Goal: Task Accomplishment & Management: Use online tool/utility

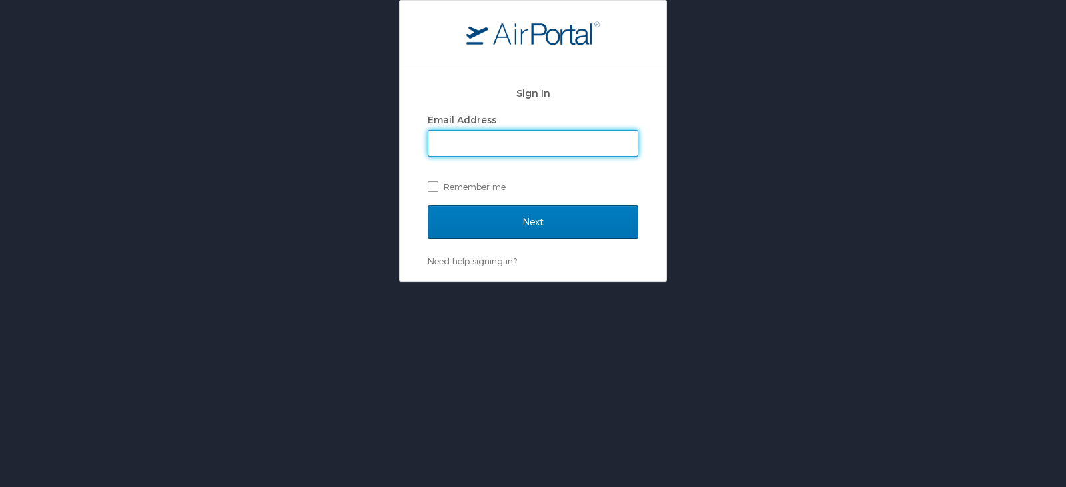
click at [485, 140] on input "Email Address" at bounding box center [532, 143] width 209 height 25
type input "shastings@westernu.edu"
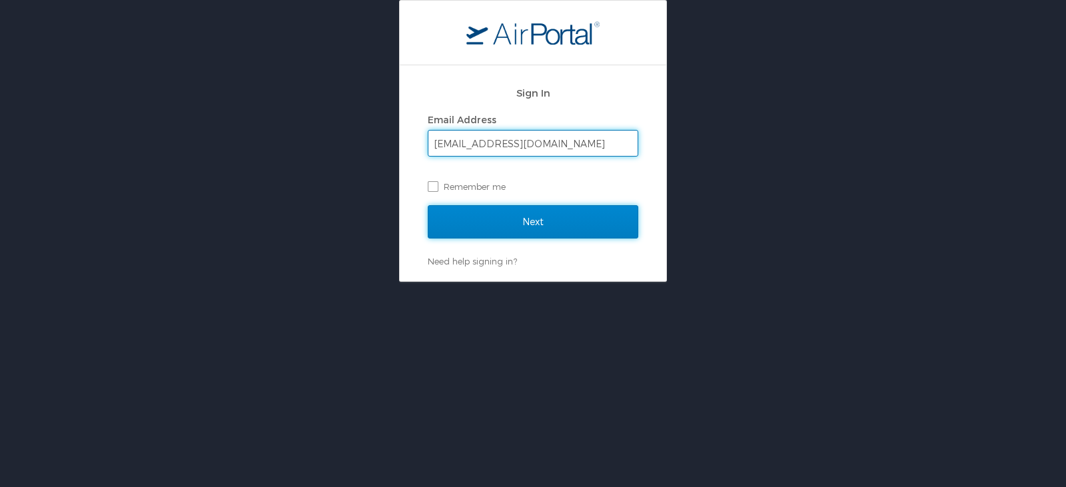
click at [561, 215] on input "Next" at bounding box center [533, 221] width 211 height 33
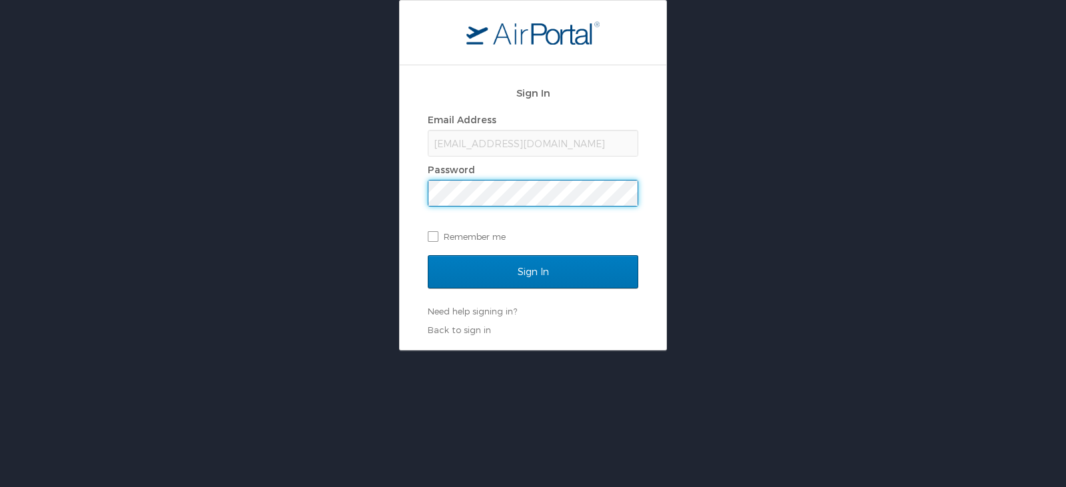
click at [428, 255] on input "Sign In" at bounding box center [533, 271] width 211 height 33
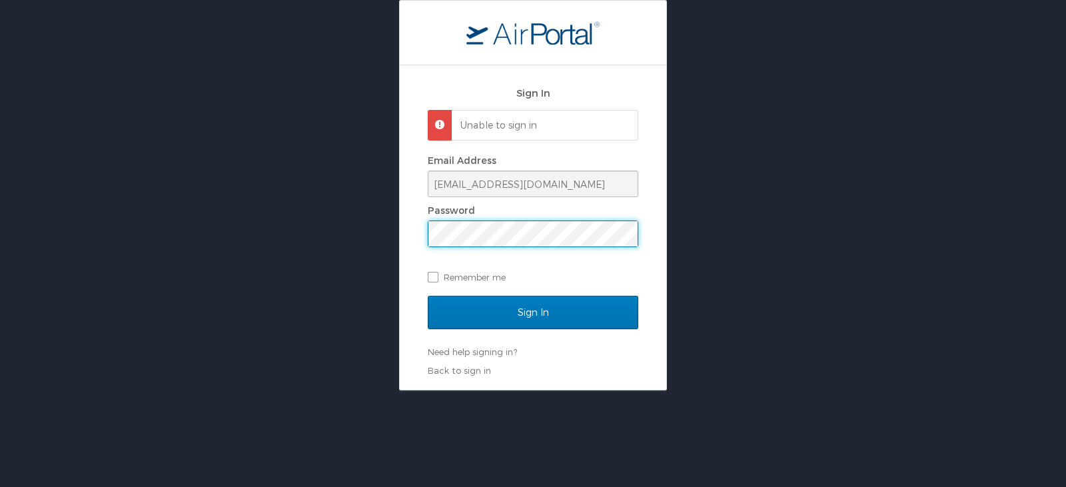
click at [330, 206] on div "Sign In Unable to sign in Email Address shastings@westernu.edu Password Remembe…" at bounding box center [533, 195] width 1066 height 390
click at [428, 296] on input "Sign In" at bounding box center [533, 312] width 211 height 33
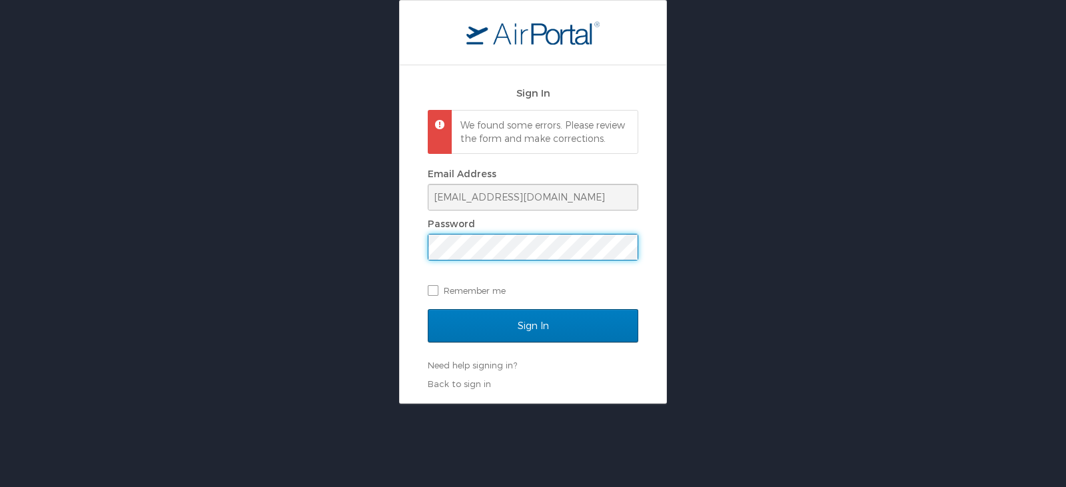
click at [428, 309] on input "Sign In" at bounding box center [533, 325] width 211 height 33
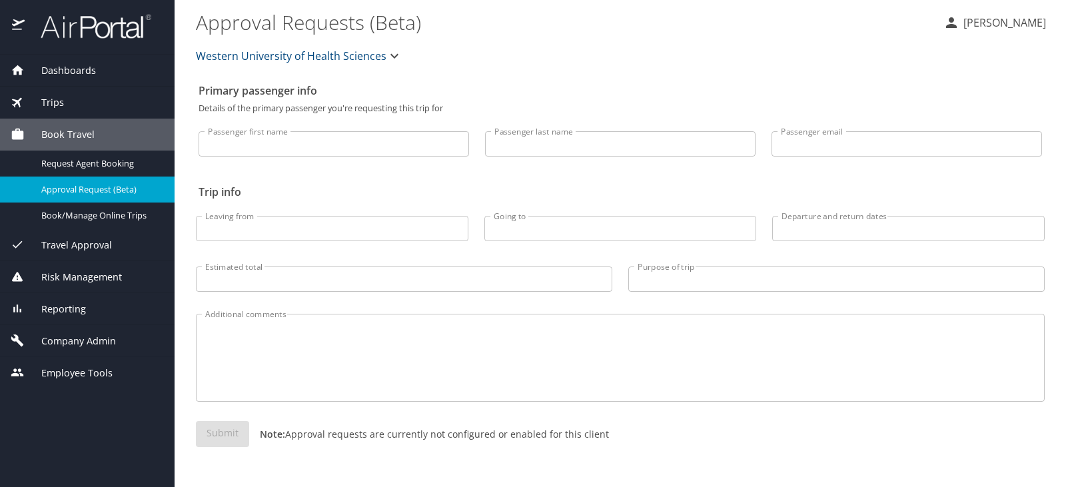
click at [55, 244] on span "Travel Approval" at bounding box center [68, 245] width 87 height 15
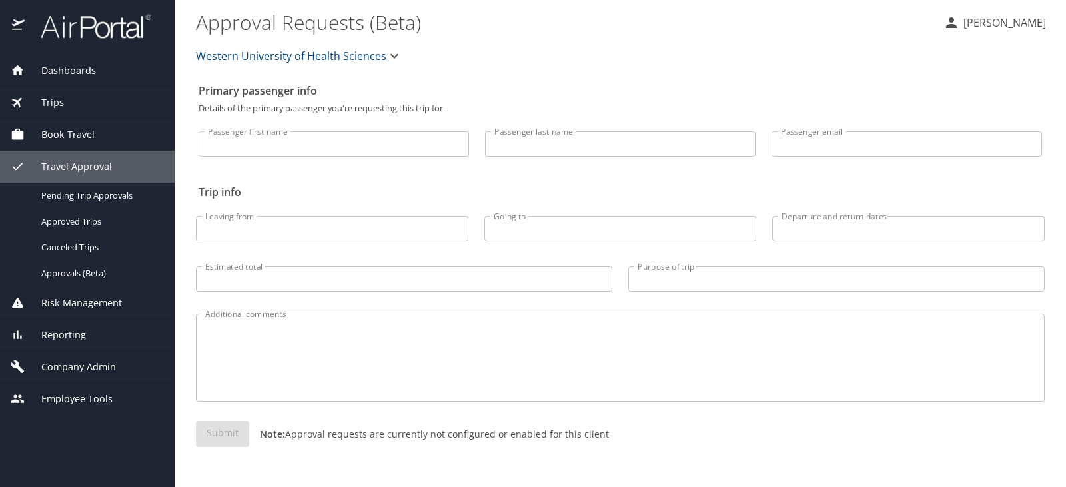
click at [68, 126] on div "Book Travel" at bounding box center [87, 135] width 175 height 32
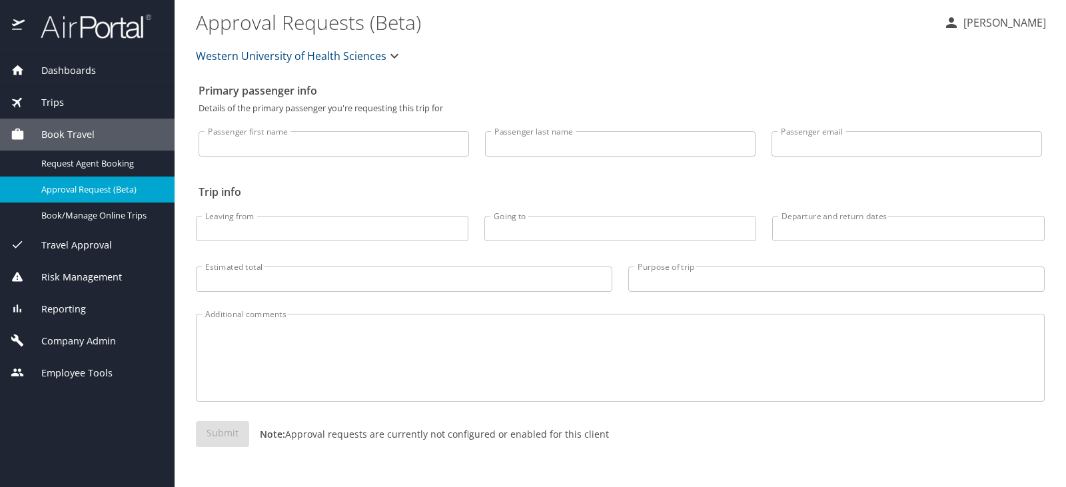
click at [92, 71] on span "Dashboards" at bounding box center [60, 70] width 71 height 15
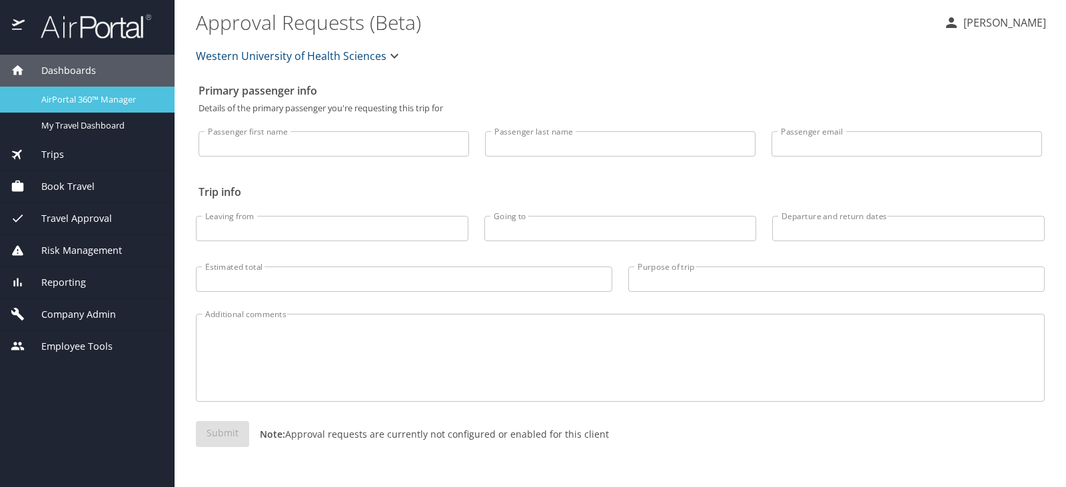
click at [111, 98] on span "AirPortal 360™ Manager" at bounding box center [99, 99] width 117 height 13
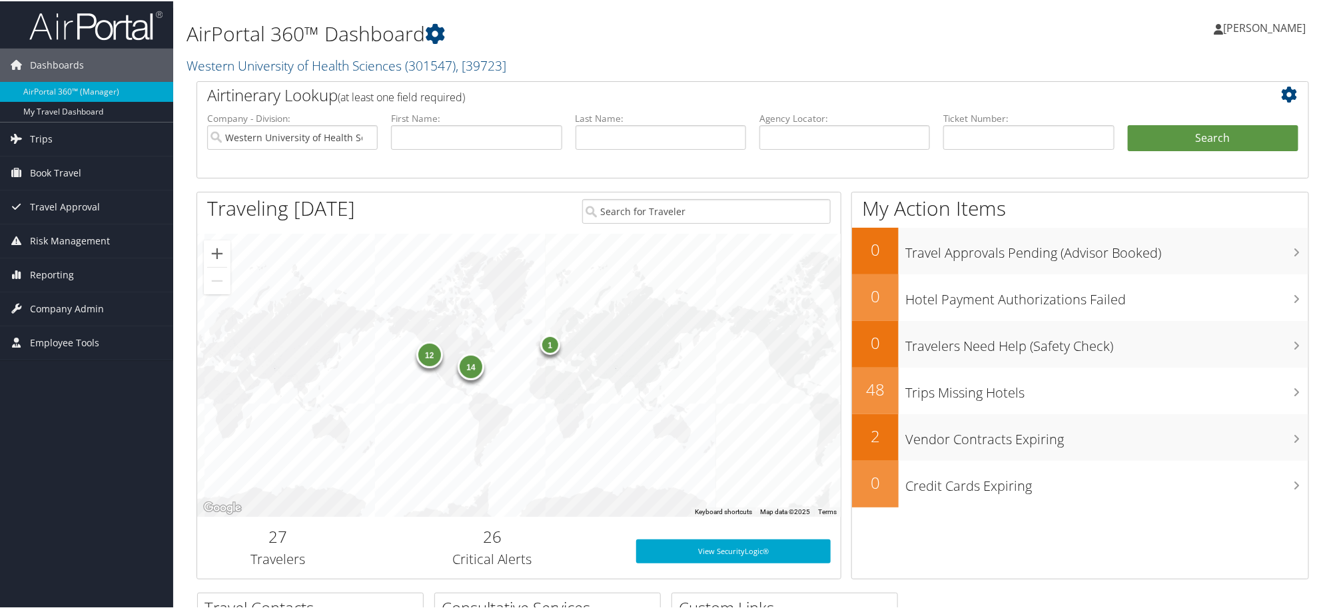
click at [468, 375] on div "14" at bounding box center [471, 365] width 27 height 27
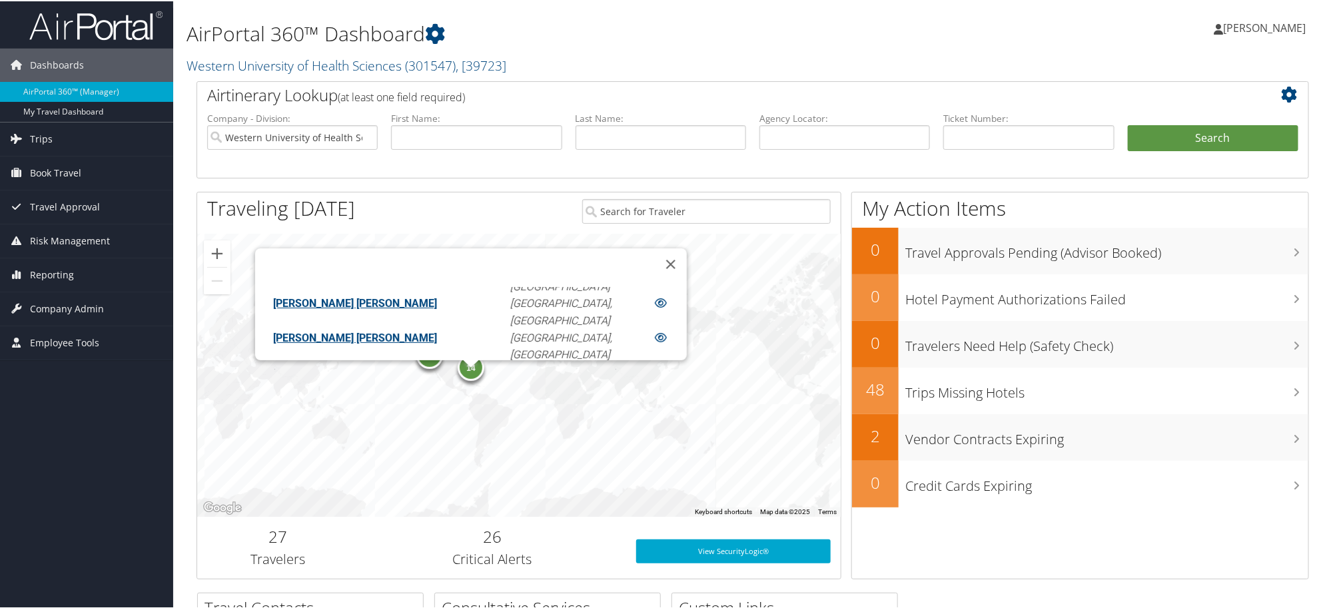
scroll to position [231, 0]
click at [655, 249] on button "Close" at bounding box center [671, 263] width 32 height 32
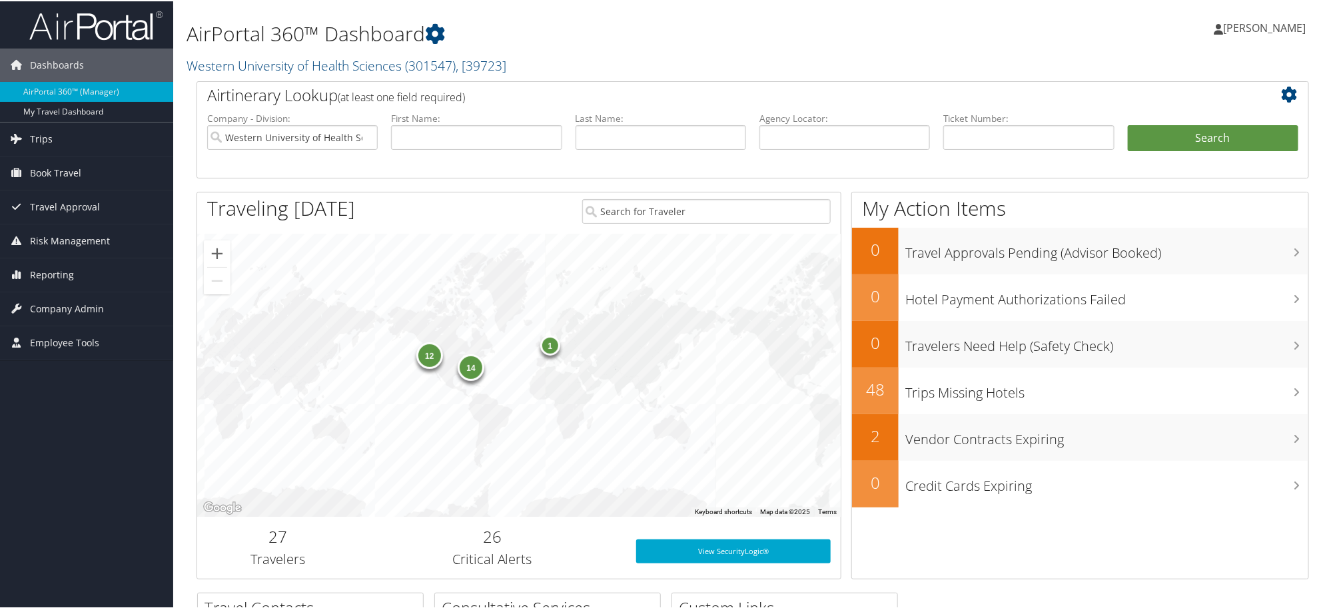
click at [551, 346] on div "1" at bounding box center [550, 344] width 20 height 20
click at [422, 352] on div "12" at bounding box center [429, 354] width 27 height 27
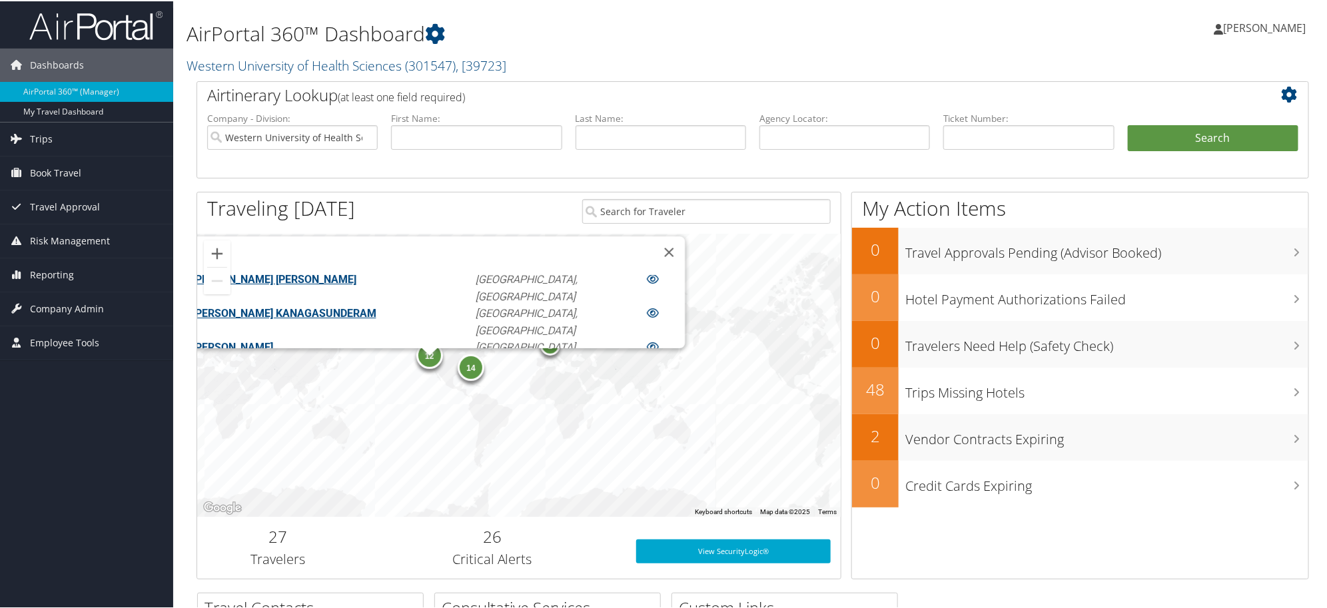
scroll to position [0, 0]
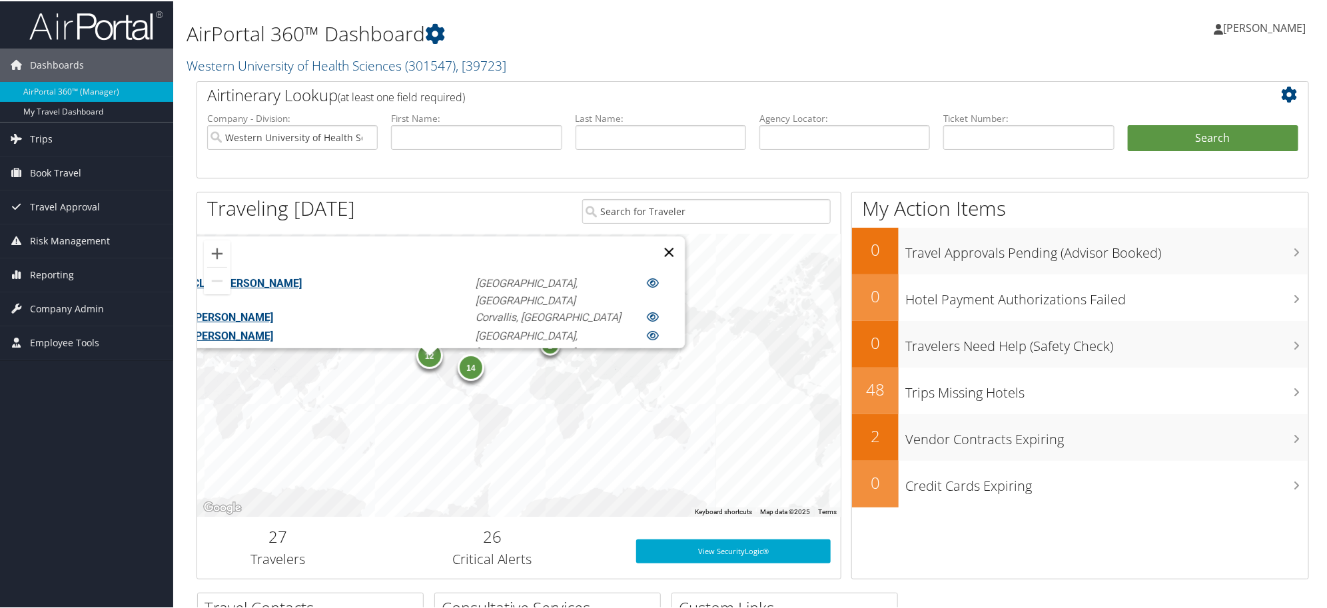
click at [653, 243] on button "Close" at bounding box center [669, 251] width 32 height 32
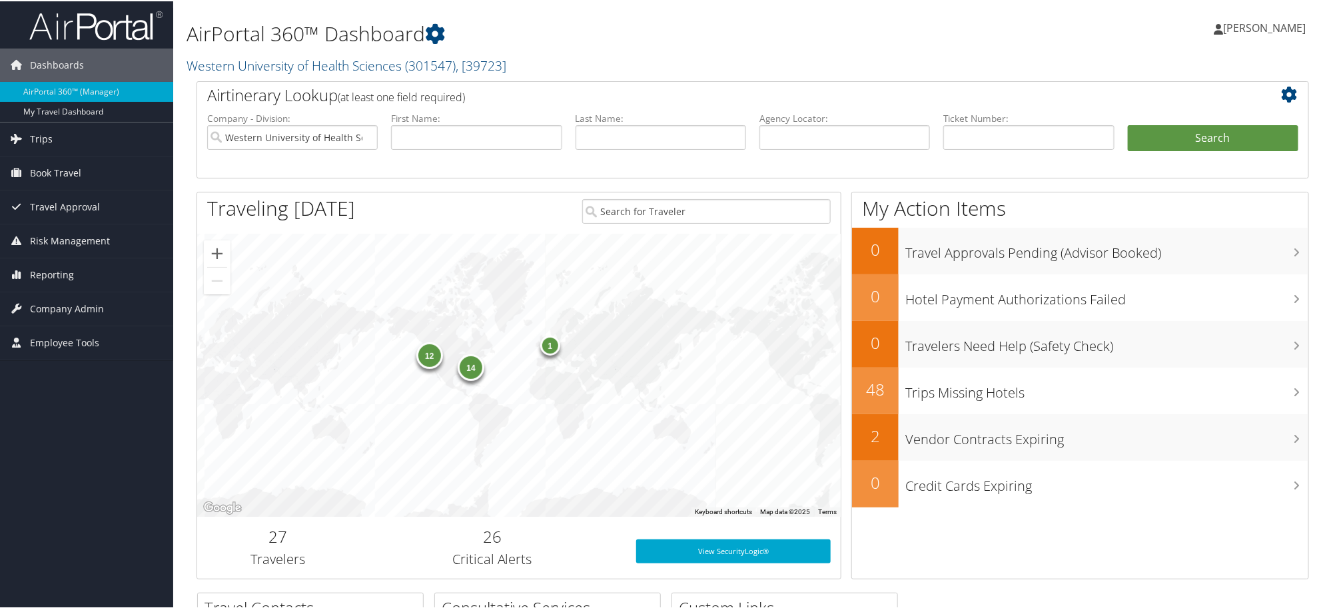
click at [600, 267] on div "14 12 1" at bounding box center [519, 374] width 644 height 283
click at [415, 237] on div "14 12 1" at bounding box center [519, 374] width 644 height 283
click at [601, 135] on input "text" at bounding box center [661, 136] width 171 height 25
click at [607, 137] on input "text" at bounding box center [661, 136] width 171 height 25
click at [621, 139] on input "text" at bounding box center [661, 136] width 171 height 25
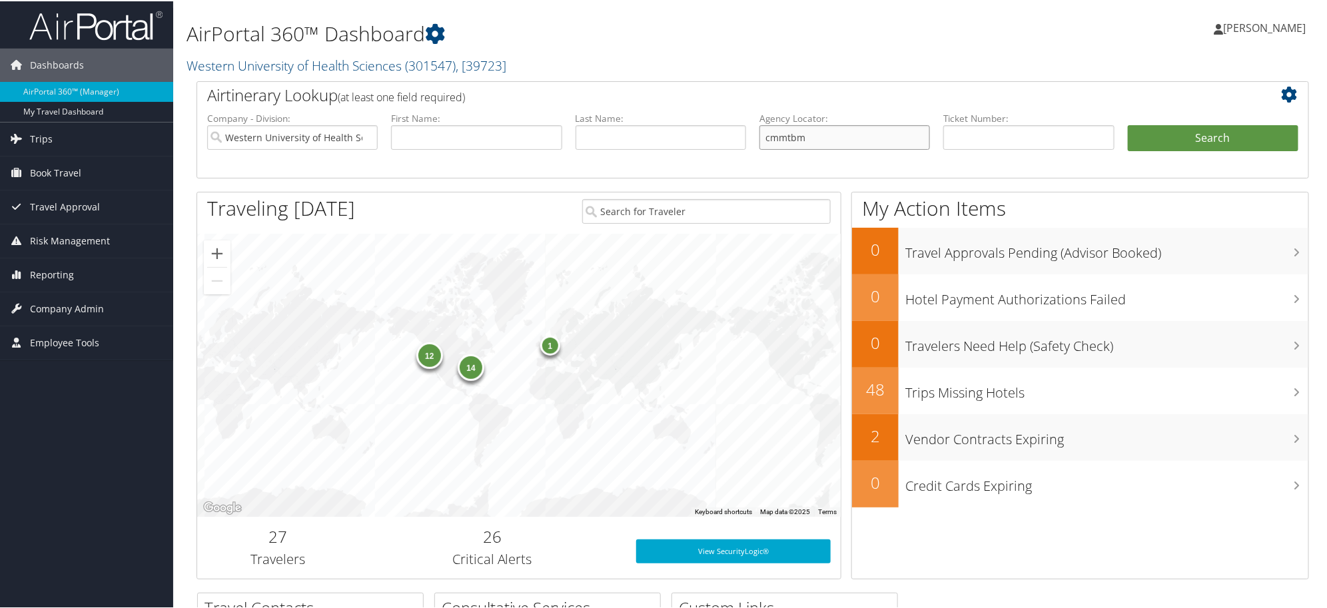
type input "cmmtbm"
click at [1128, 124] on button "Search" at bounding box center [1213, 137] width 171 height 27
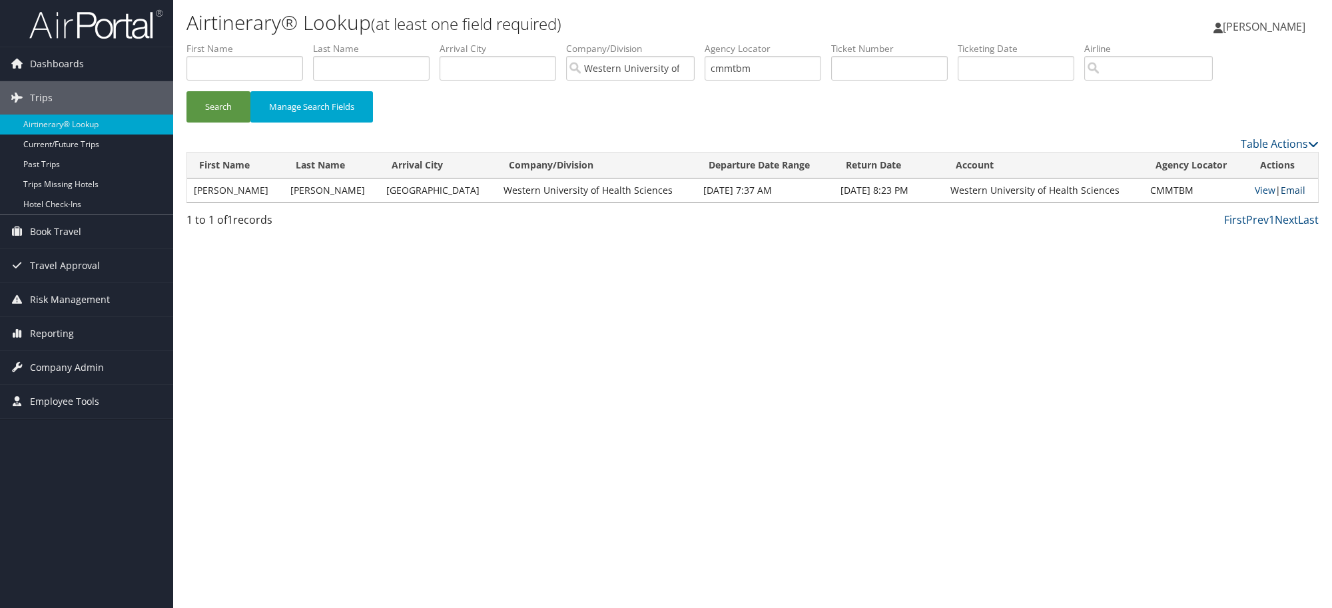
click at [1284, 184] on link "Email" at bounding box center [1293, 190] width 25 height 13
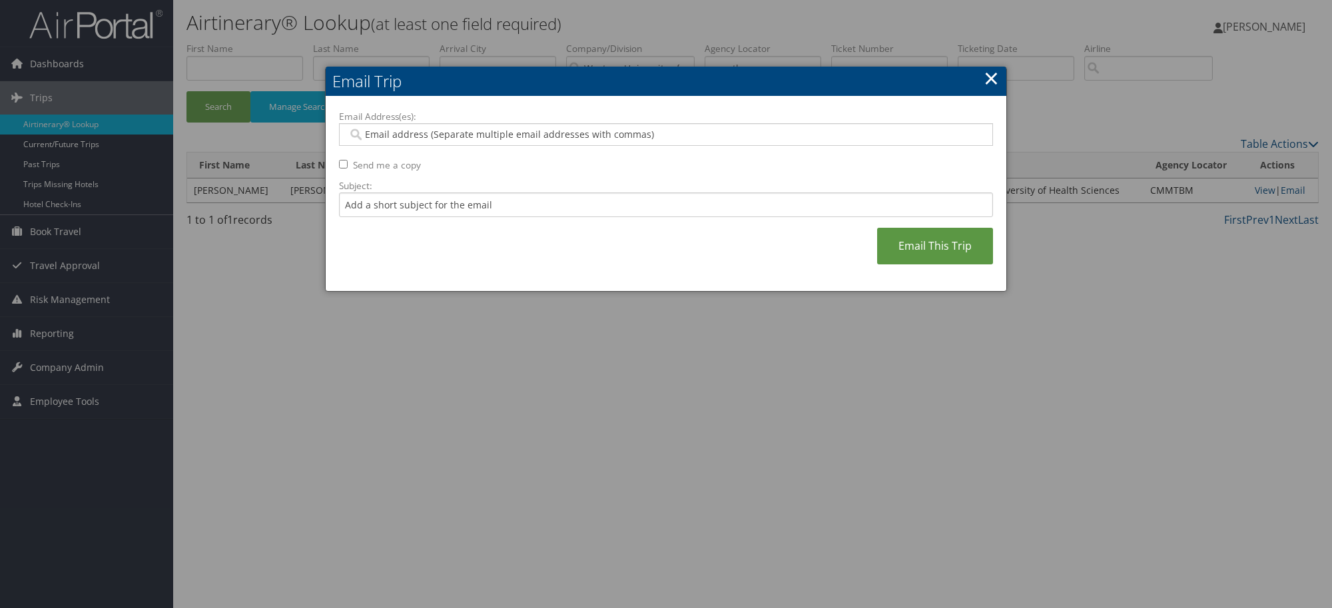
click at [991, 75] on link "×" at bounding box center [991, 78] width 15 height 27
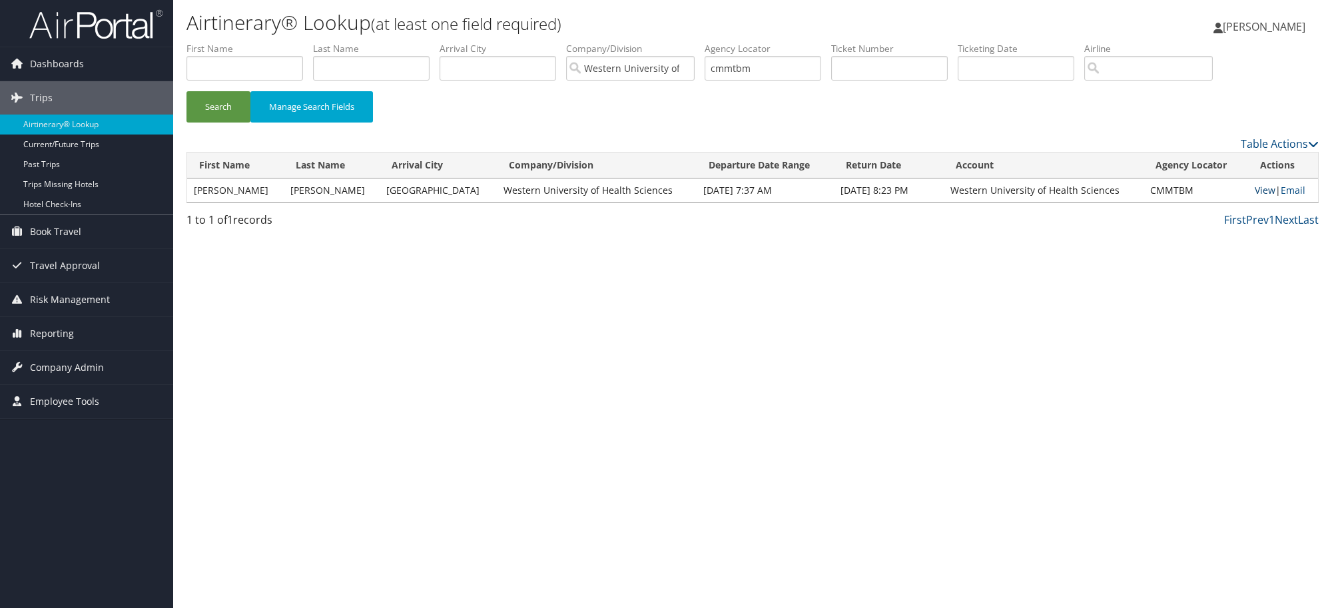
click at [1256, 189] on link "View" at bounding box center [1265, 190] width 21 height 13
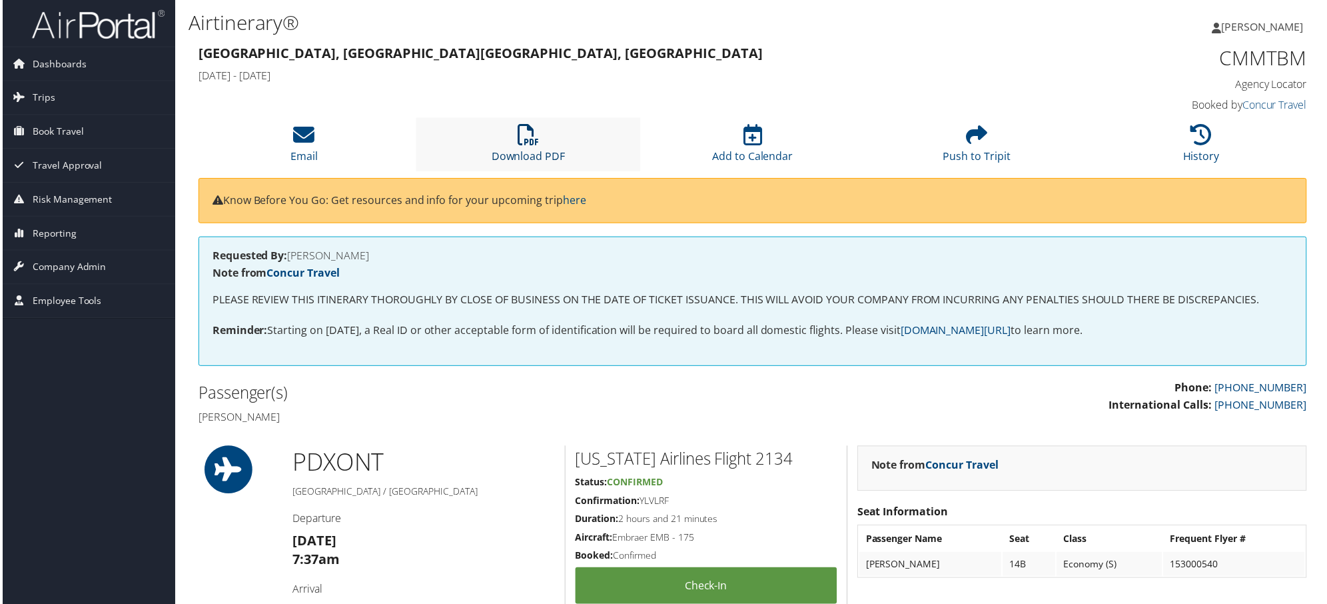
click at [530, 145] on icon at bounding box center [527, 135] width 21 height 21
